Goal: Task Accomplishment & Management: Manage account settings

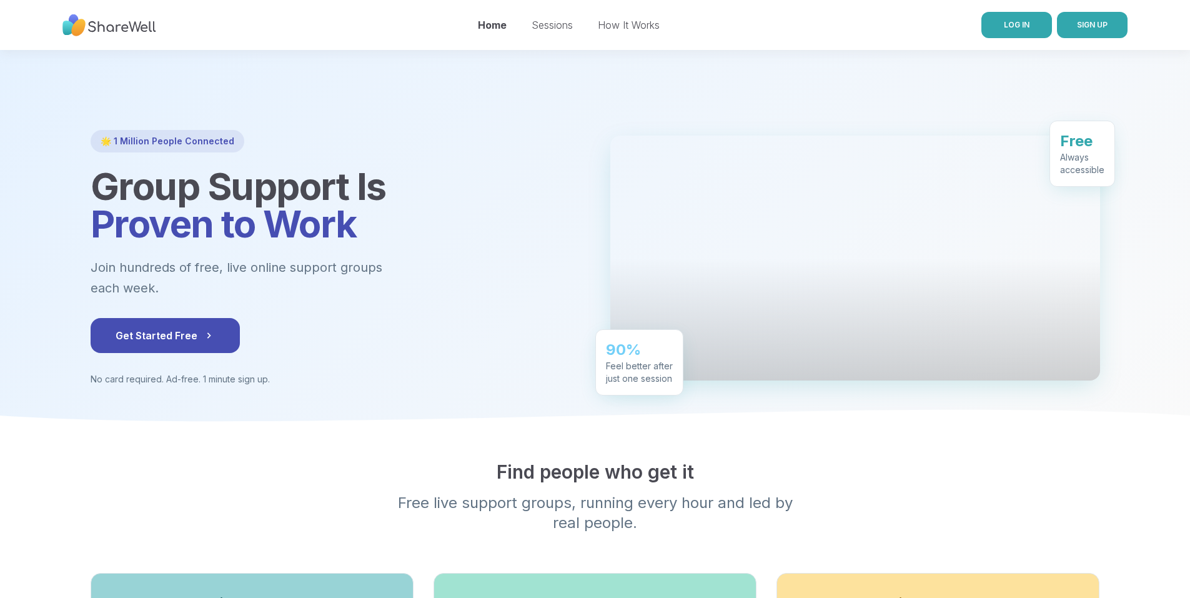
click at [1024, 28] on span "LOG IN" at bounding box center [1017, 24] width 26 height 9
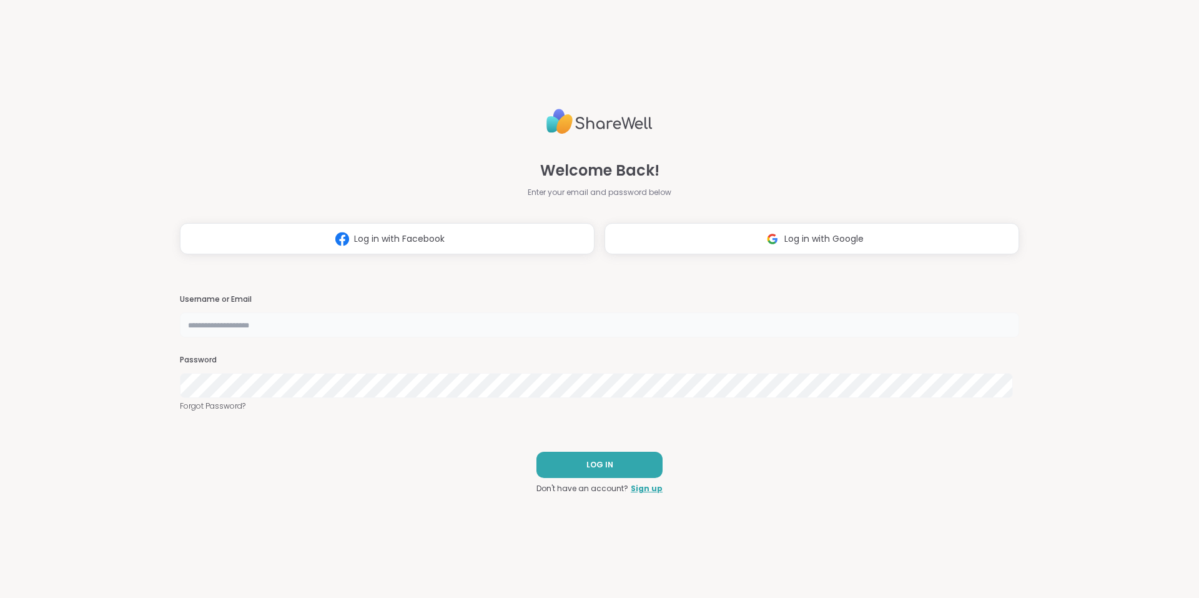
click at [338, 334] on input "text" at bounding box center [599, 324] width 839 height 25
type input "**********"
click at [568, 465] on button "LOG IN" at bounding box center [599, 465] width 126 height 26
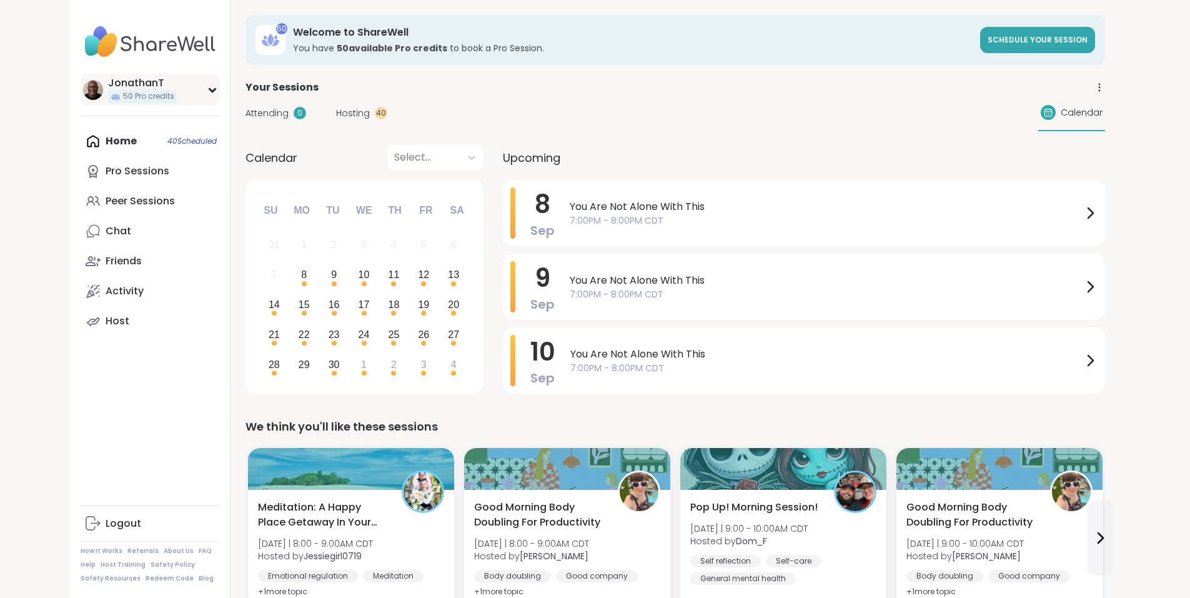
click at [108, 86] on div "JonathanT" at bounding box center [142, 83] width 69 height 14
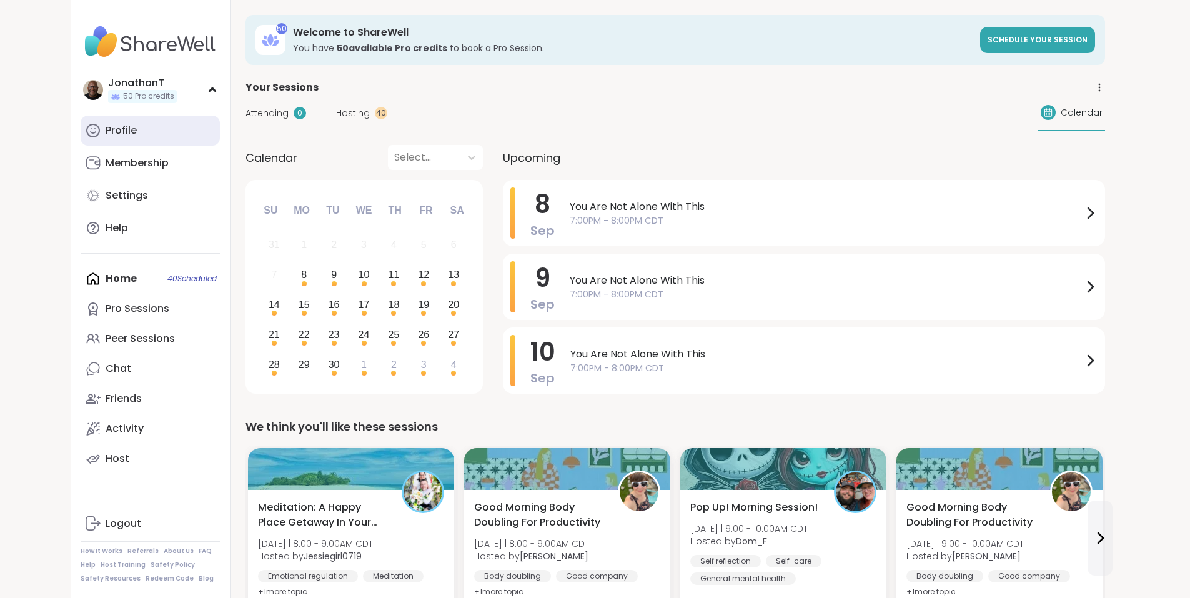
click at [106, 128] on div "Profile" at bounding box center [121, 131] width 31 height 14
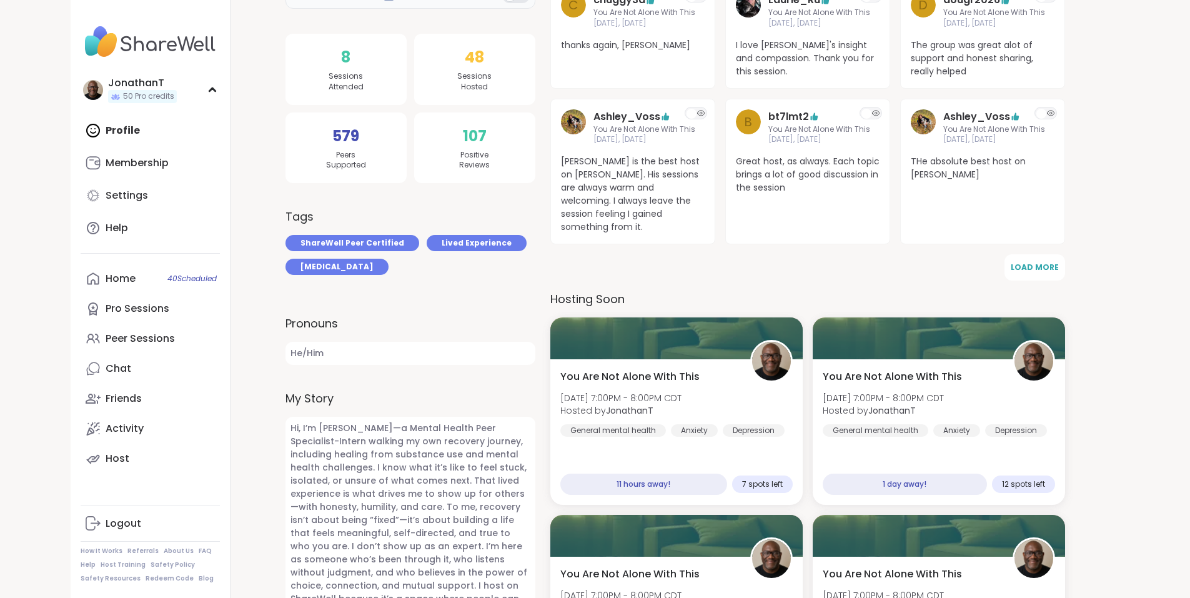
scroll to position [265, 0]
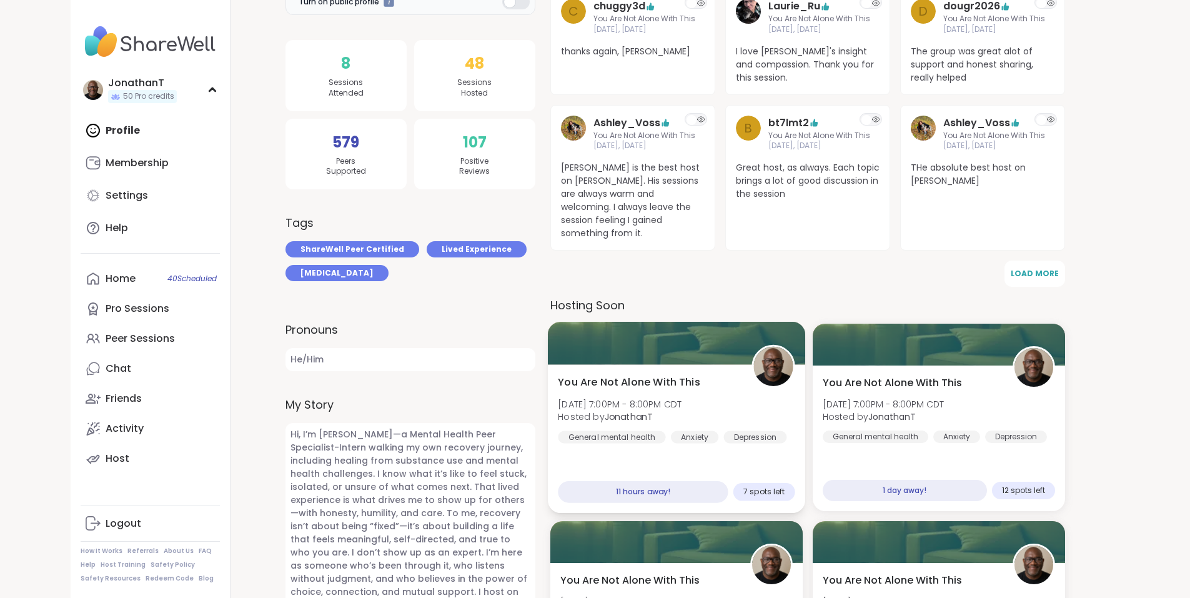
click at [638, 398] on span "[DATE] 7:00PM - 8:00PM CDT" at bounding box center [620, 404] width 124 height 12
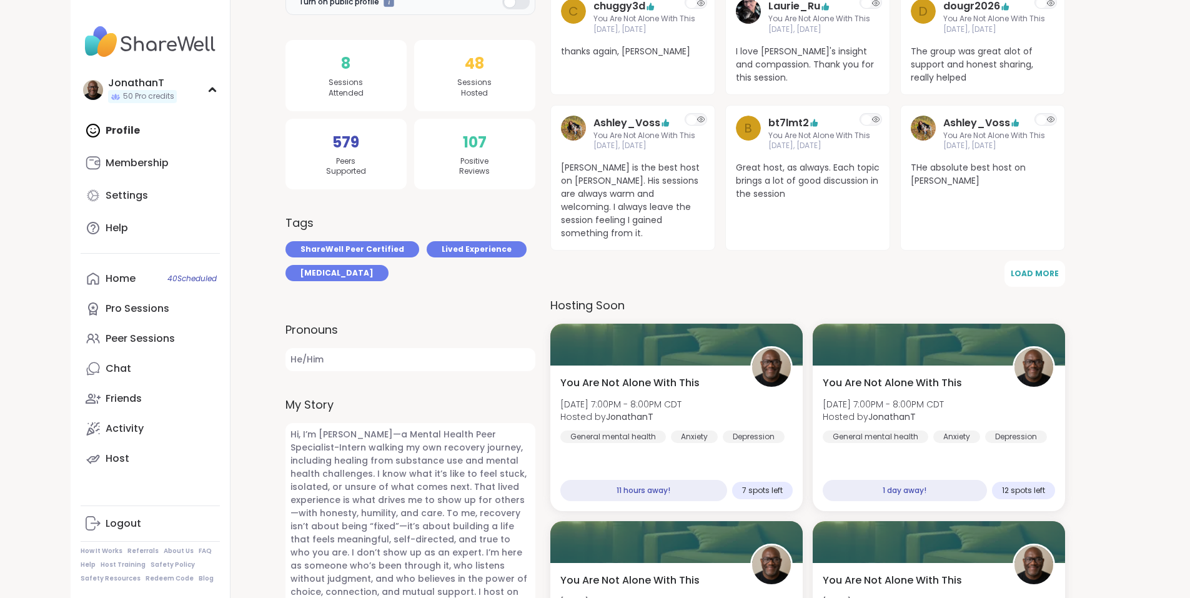
scroll to position [0, 0]
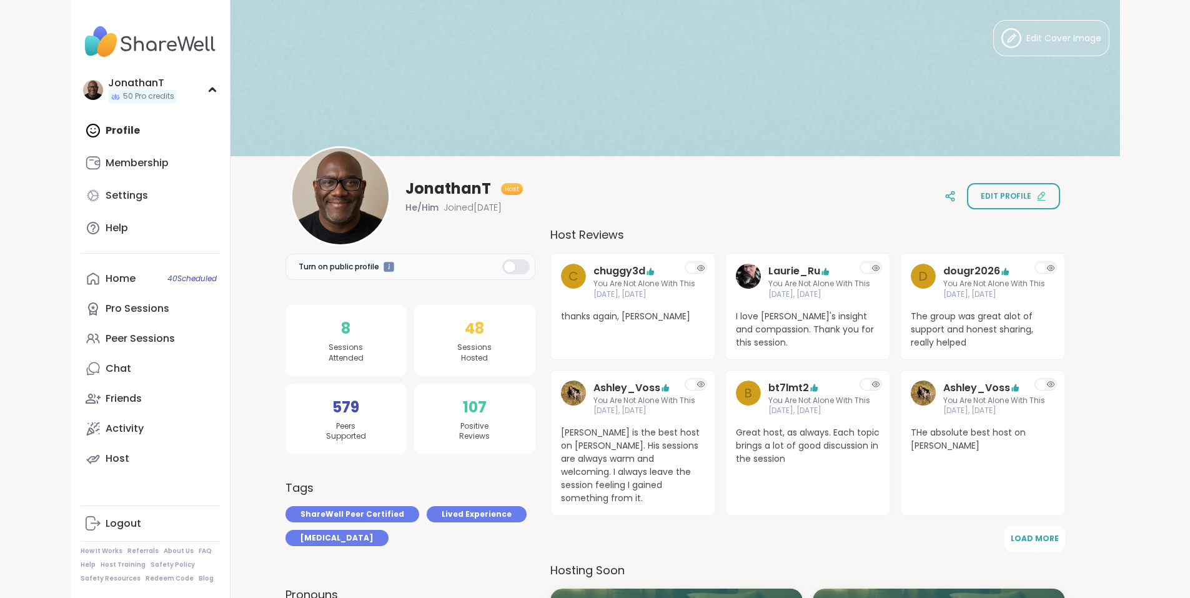
click at [81, 127] on div "Profile Membership Settings Help" at bounding box center [150, 179] width 139 height 127
click at [81, 129] on div "Profile Membership Settings Help" at bounding box center [150, 179] width 139 height 127
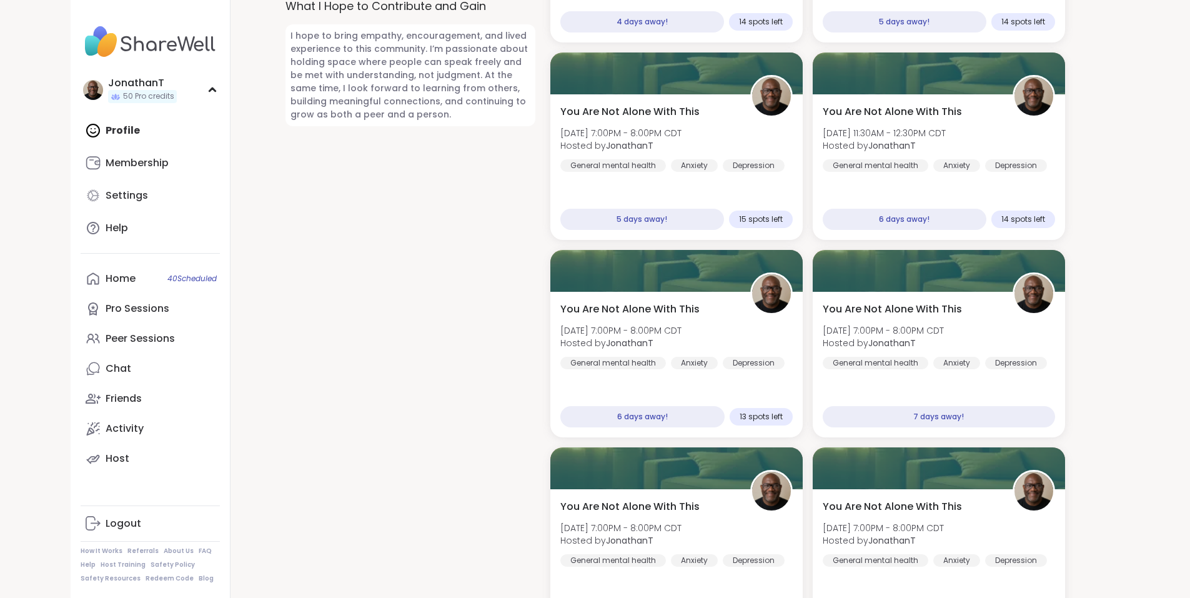
scroll to position [1138, 0]
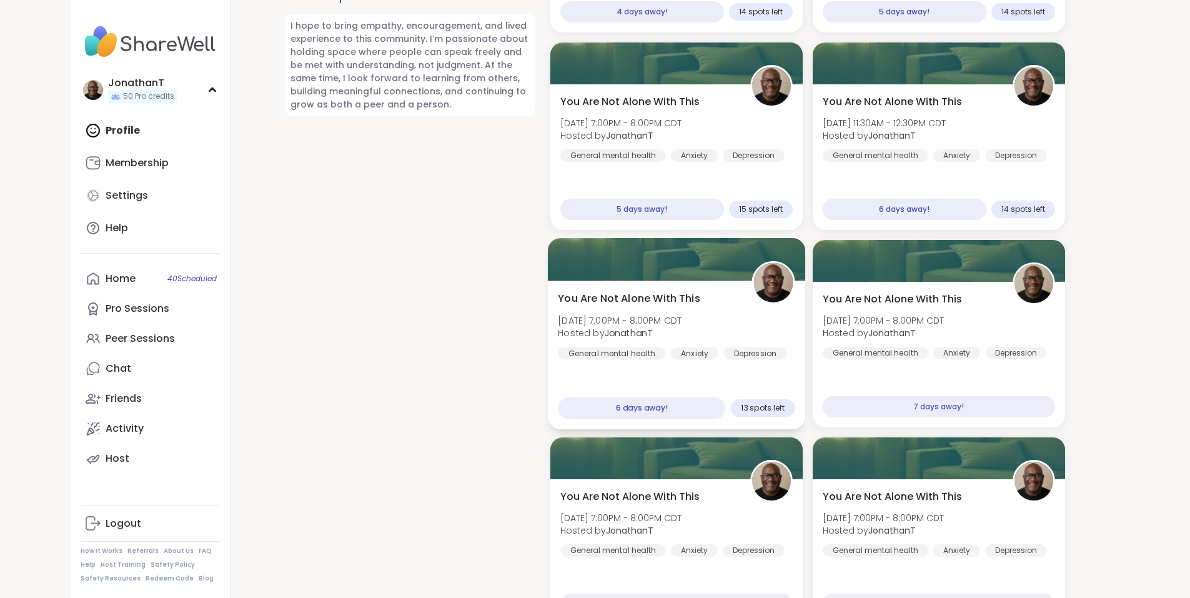
click at [720, 329] on div "You Are Not Alone With This [DATE] 7:00PM - 8:00PM CDT Hosted by JonathanT Gene…" at bounding box center [676, 325] width 237 height 69
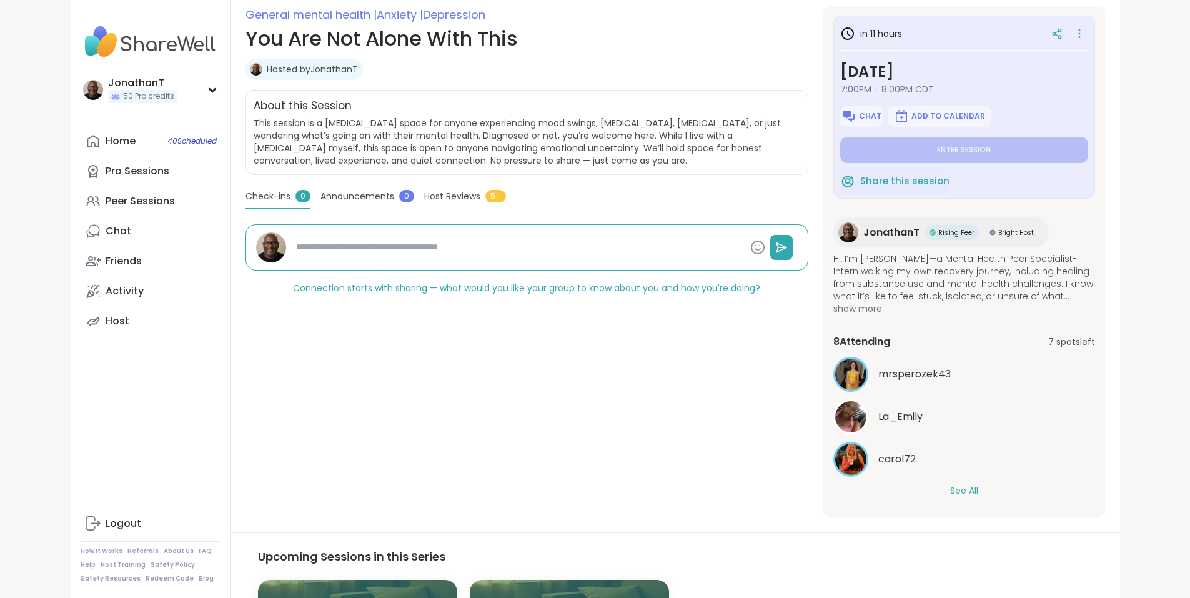
scroll to position [174, 0]
click at [978, 484] on button "See All" at bounding box center [964, 489] width 28 height 13
type textarea "*"
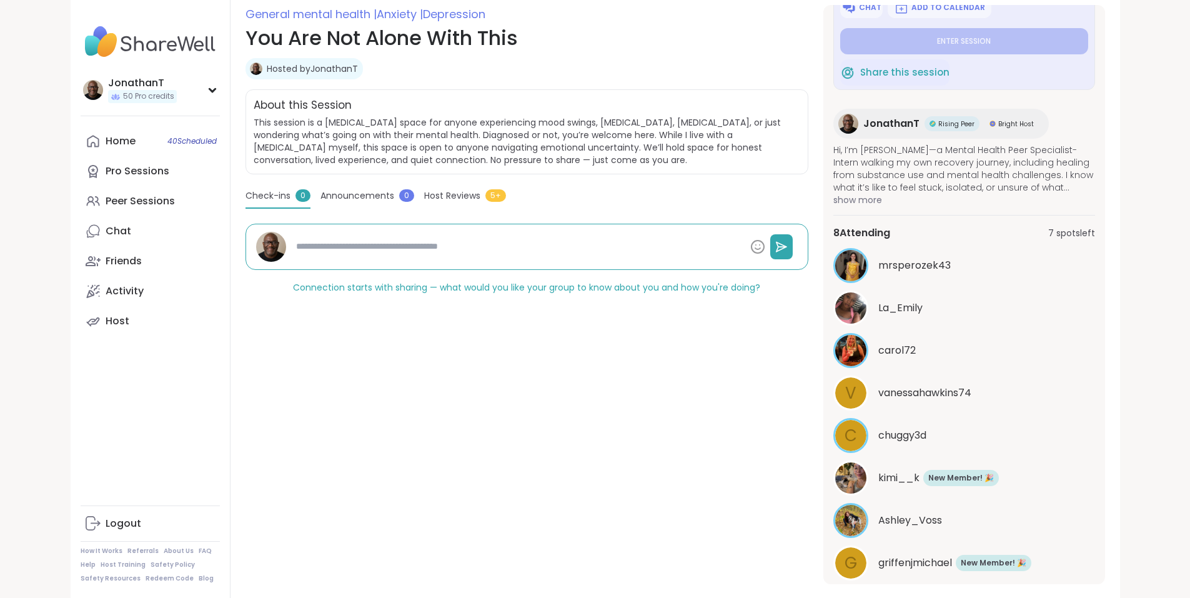
scroll to position [145, 0]
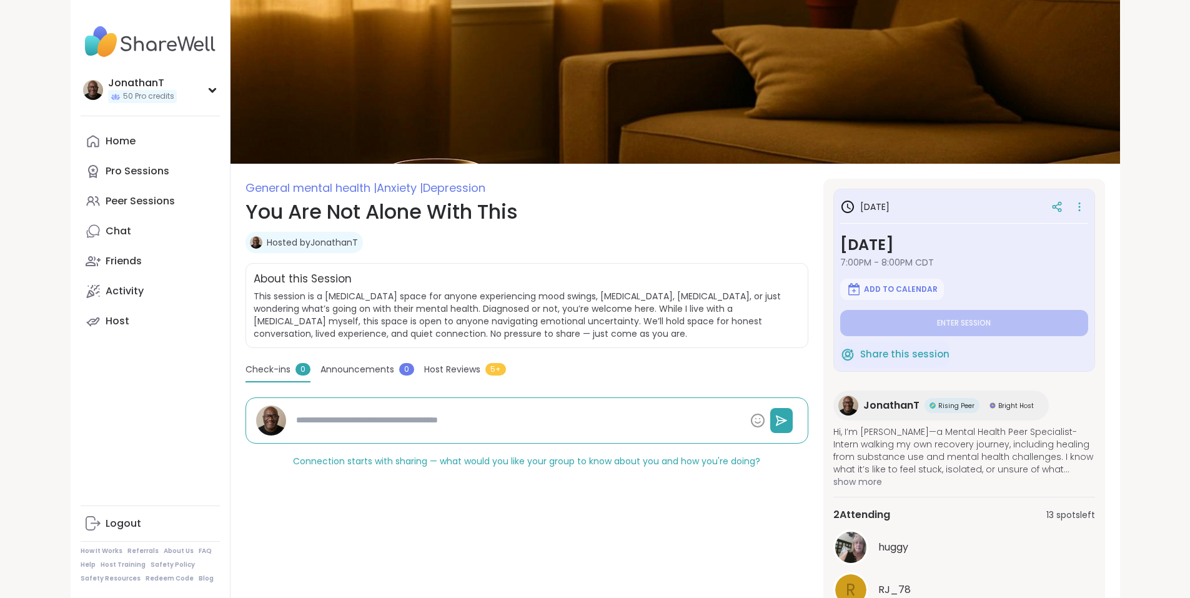
type textarea "*"
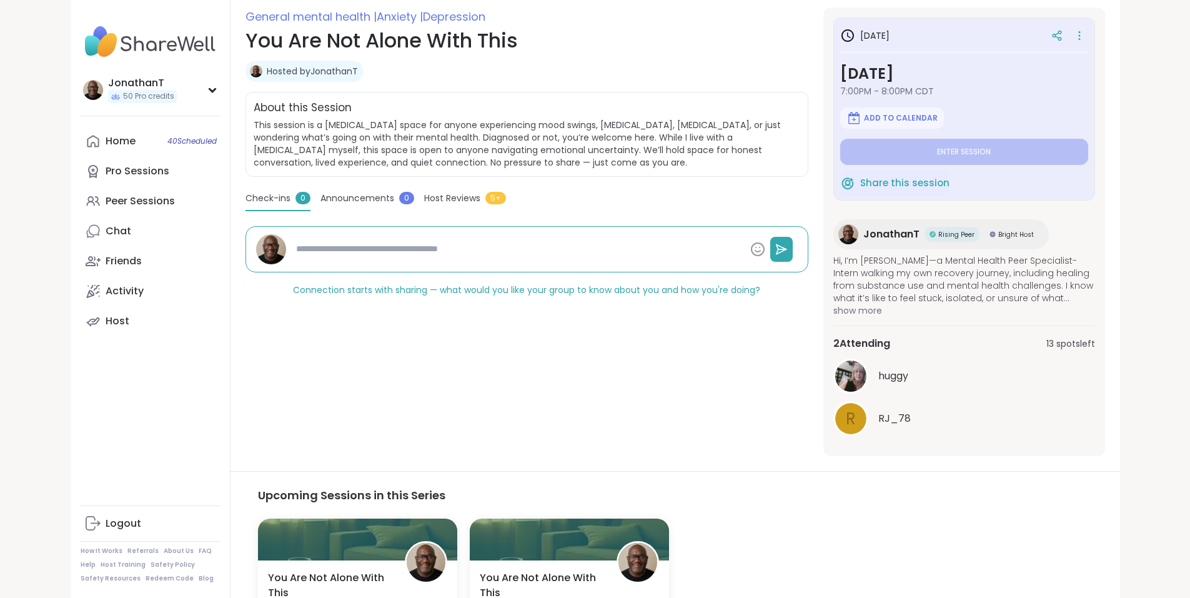
scroll to position [191, 0]
